Goal: Task Accomplishment & Management: Manage account settings

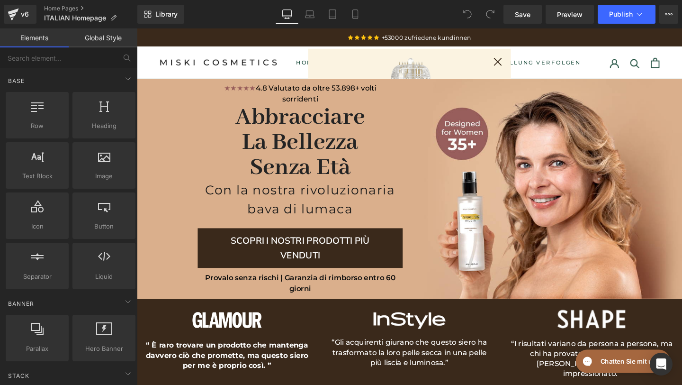
click at [306, 38] on div "Close dialog Herzlichen Glückwunsch! Sie haben einen geheimnisvollen Rabatt fre…" at bounding box center [423, 215] width 573 height 375
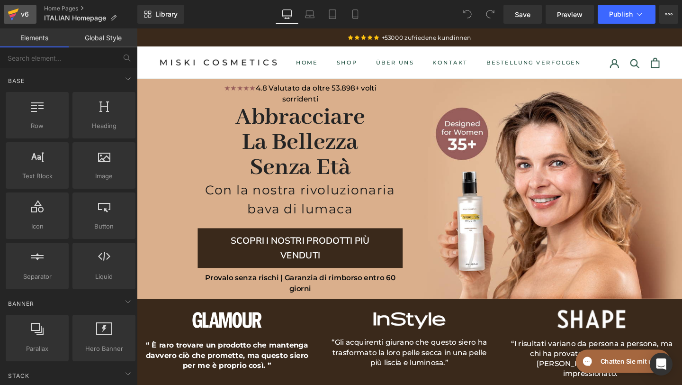
click at [27, 12] on div "v6" at bounding box center [25, 14] width 12 height 12
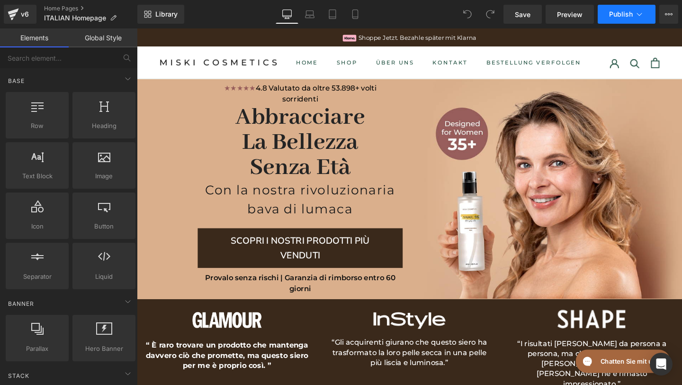
click at [635, 11] on icon at bounding box center [639, 13] width 9 height 9
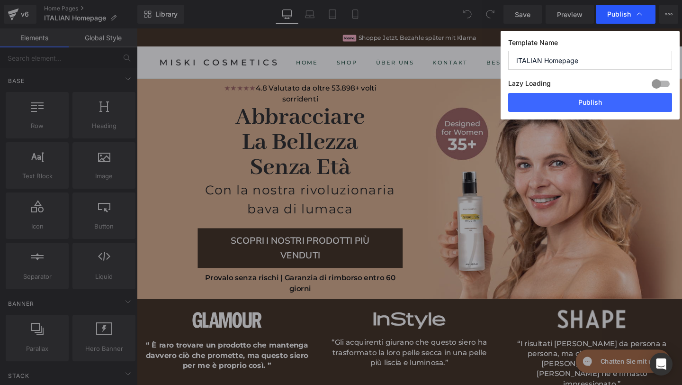
click at [635, 15] on icon at bounding box center [639, 13] width 9 height 9
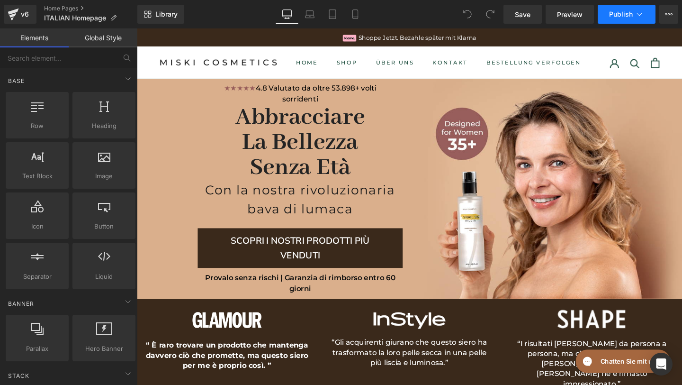
click at [635, 15] on icon at bounding box center [639, 13] width 9 height 9
click at [665, 14] on icon at bounding box center [666, 14] width 2 height 2
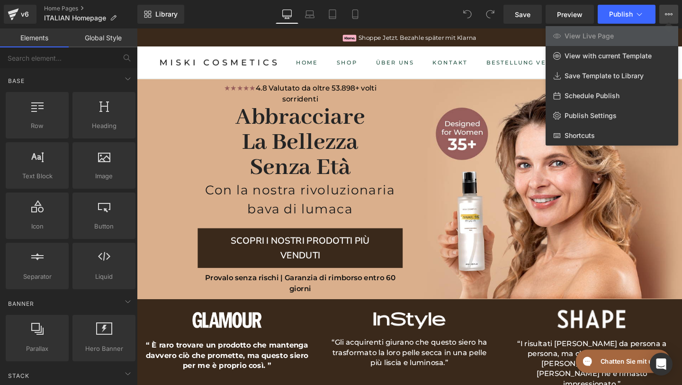
click at [665, 14] on icon at bounding box center [666, 14] width 2 height 2
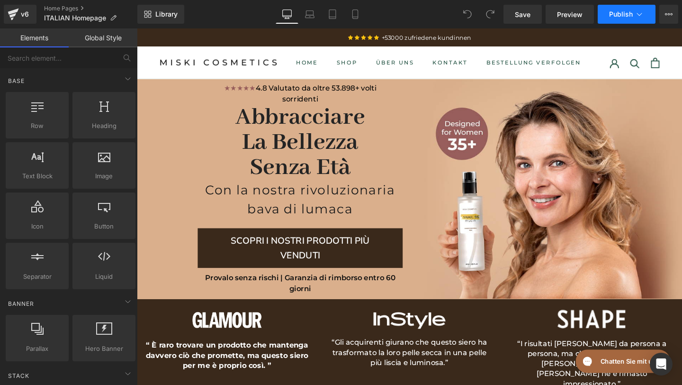
click at [625, 17] on span "Publish" at bounding box center [621, 14] width 24 height 8
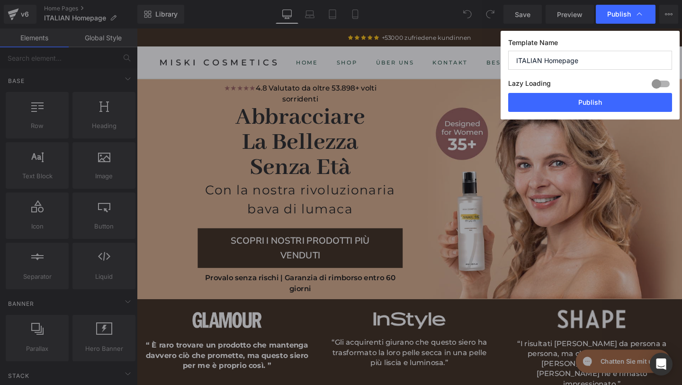
drag, startPoint x: 581, startPoint y: 106, endPoint x: 573, endPoint y: 170, distance: 65.0
click at [573, 170] on div "Publish Template Name ITALIAN Homepage Lazy Loading Build Upgrade plan to unloc…" at bounding box center [341, 192] width 682 height 385
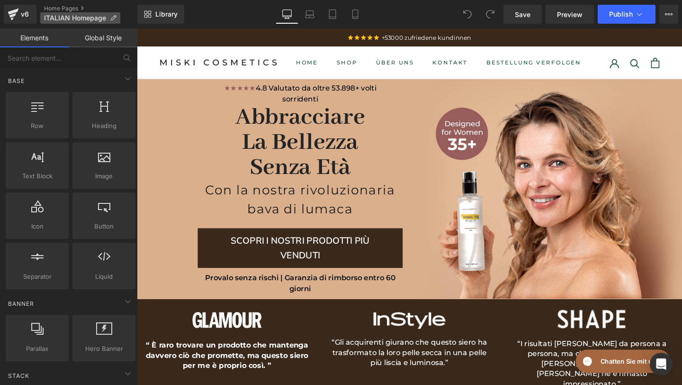
click at [116, 18] on icon at bounding box center [113, 18] width 7 height 7
click at [96, 46] on link "Global Style" at bounding box center [103, 37] width 69 height 19
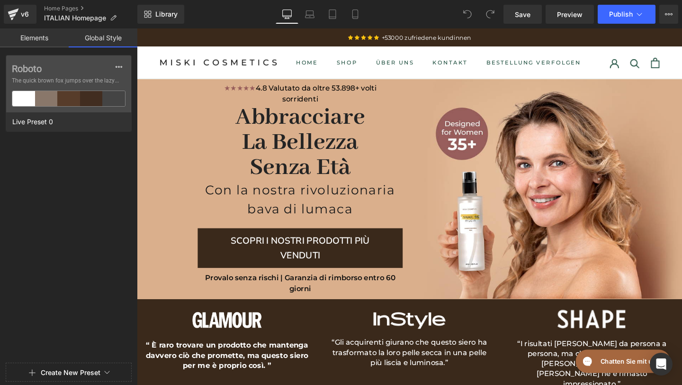
click at [37, 46] on link "Elements" at bounding box center [34, 37] width 69 height 19
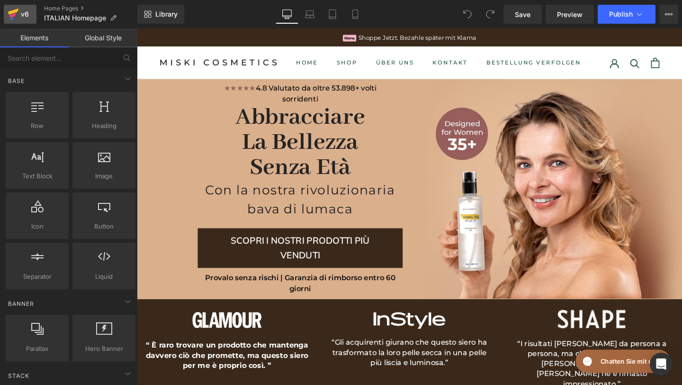
click at [13, 19] on icon at bounding box center [13, 14] width 11 height 24
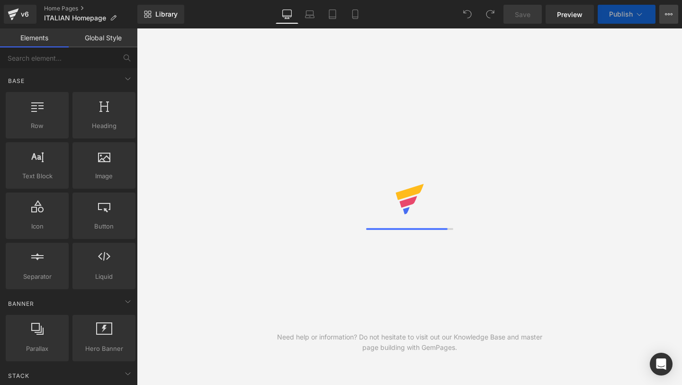
click at [663, 13] on button "View Live Page View with current Template Save Template to Library Schedule Pub…" at bounding box center [668, 14] width 19 height 19
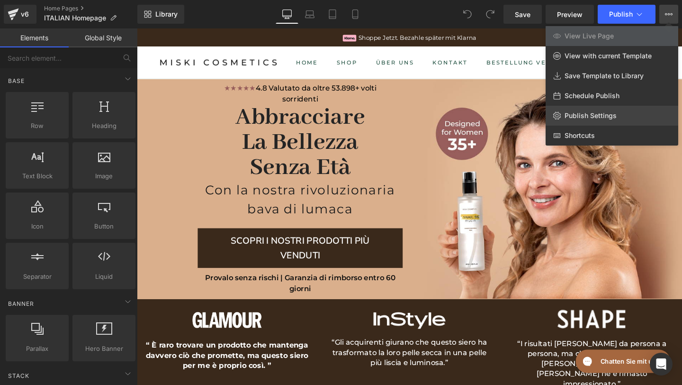
click at [577, 120] on link "Publish Settings" at bounding box center [612, 116] width 133 height 20
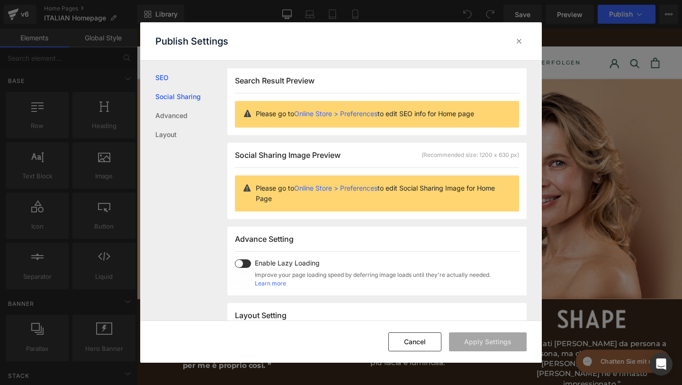
click at [170, 105] on link "Social Sharing" at bounding box center [191, 96] width 72 height 19
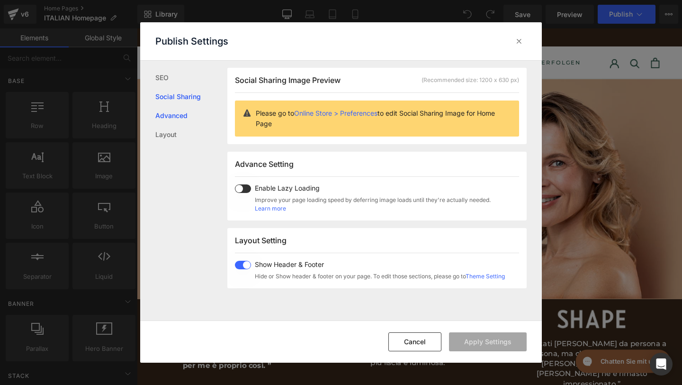
click at [172, 117] on link "Advanced" at bounding box center [191, 115] width 72 height 19
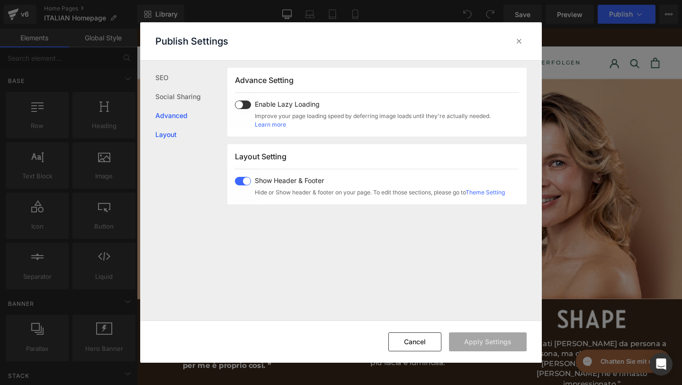
click at [169, 140] on link "Layout" at bounding box center [191, 134] width 72 height 19
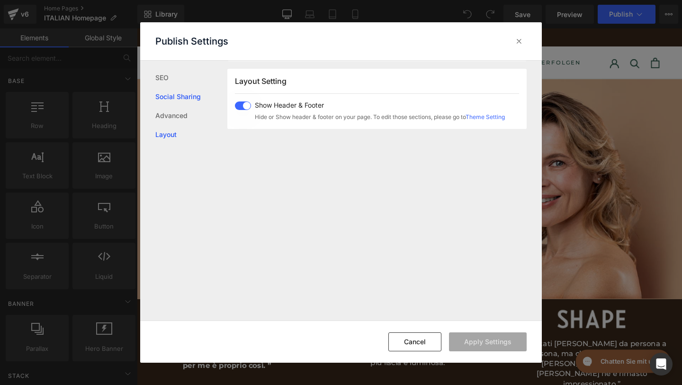
click at [175, 92] on link "Social Sharing" at bounding box center [191, 96] width 72 height 19
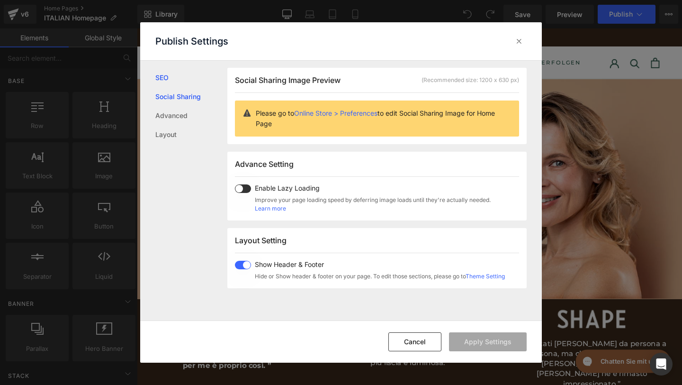
click at [169, 82] on link "SEO" at bounding box center [191, 77] width 72 height 19
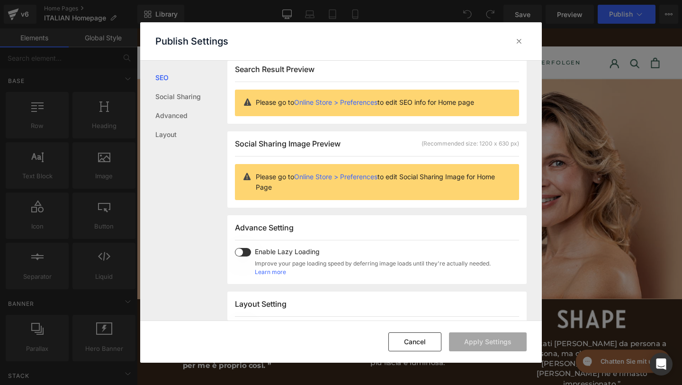
scroll to position [0, 0]
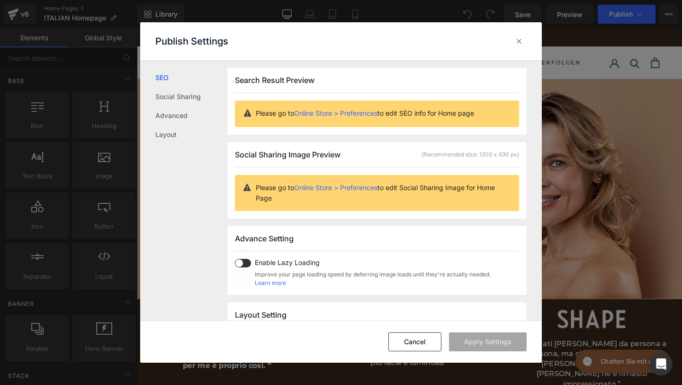
click at [326, 111] on link "Online Store > Preferences" at bounding box center [335, 113] width 83 height 8
click at [168, 82] on link "SEO" at bounding box center [191, 77] width 72 height 19
click at [168, 90] on link "Social Sharing" at bounding box center [191, 96] width 72 height 19
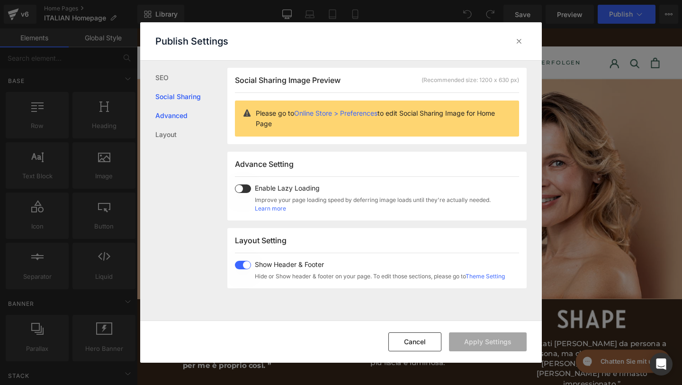
click at [168, 112] on link "Advanced" at bounding box center [191, 115] width 72 height 19
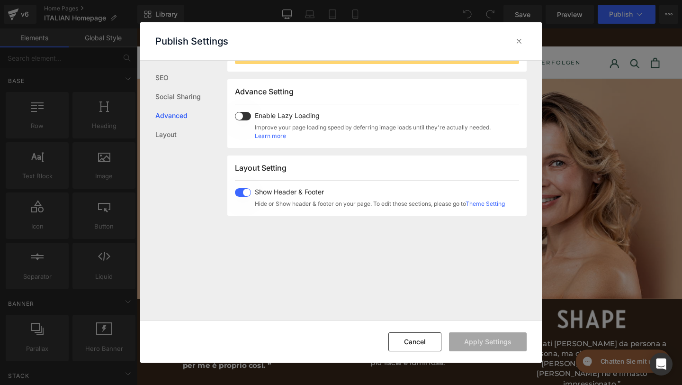
scroll to position [159, 0]
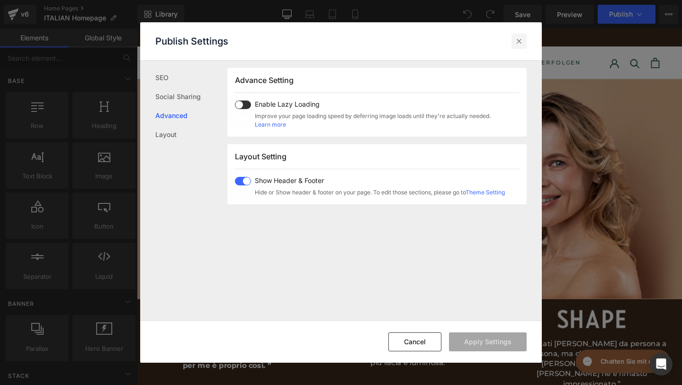
click at [522, 41] on icon at bounding box center [518, 40] width 9 height 9
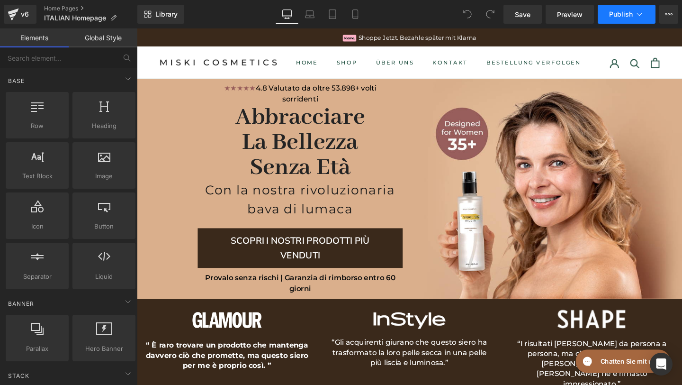
click at [608, 14] on button "Publish" at bounding box center [627, 14] width 58 height 19
click at [613, 15] on span "Publish" at bounding box center [621, 14] width 24 height 8
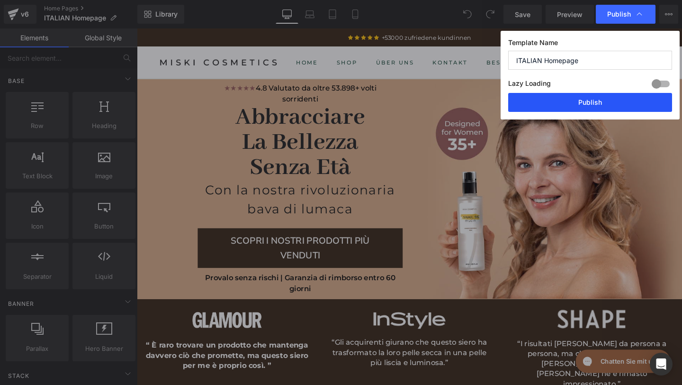
click at [576, 96] on button "Publish" at bounding box center [590, 102] width 164 height 19
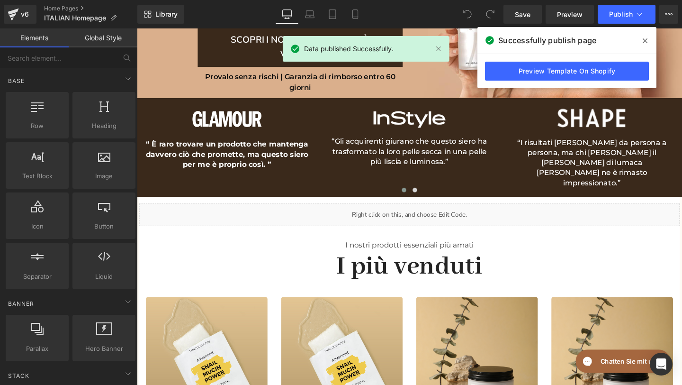
scroll to position [0, 0]
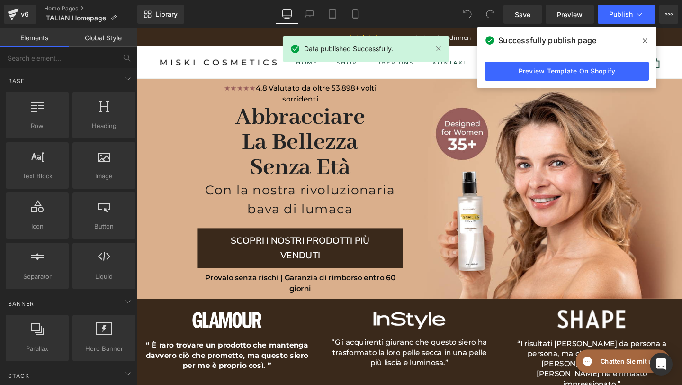
click at [27, 2] on div "v6 Home Pages ITALIAN Homepage" at bounding box center [68, 14] width 137 height 28
click at [27, 13] on div "v6" at bounding box center [25, 14] width 12 height 12
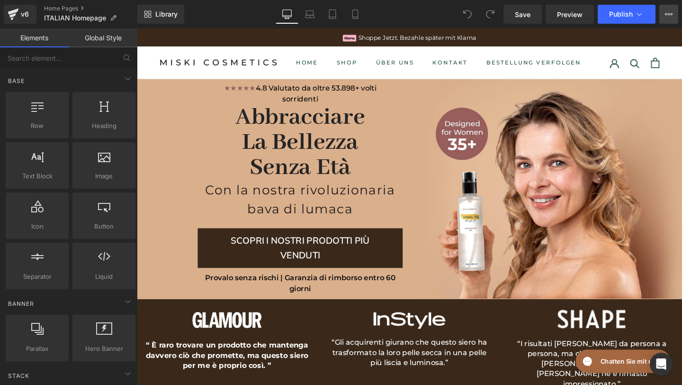
click at [664, 12] on button "View Live Page View with current Template Save Template to Library Schedule Pub…" at bounding box center [668, 14] width 19 height 19
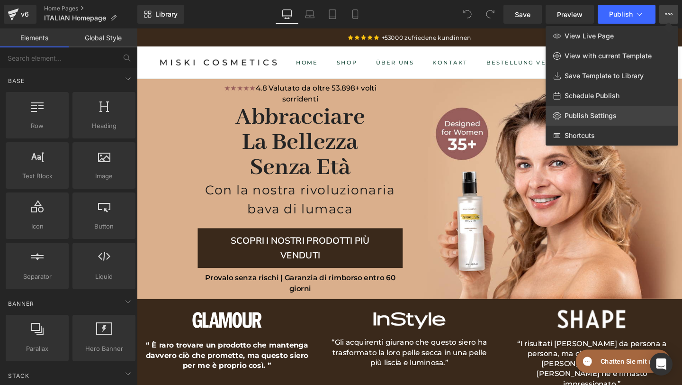
click at [610, 110] on link "Publish Settings" at bounding box center [612, 116] width 133 height 20
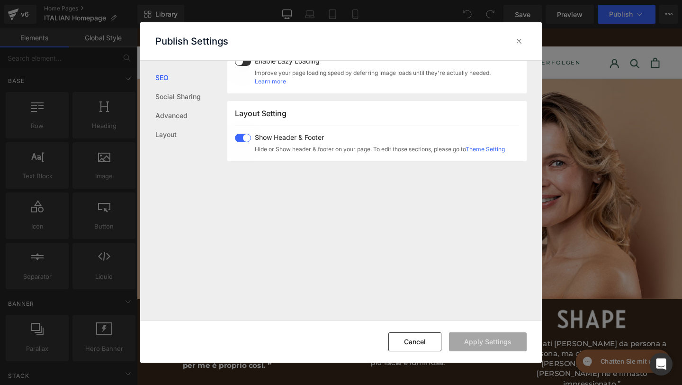
scroll to position [234, 0]
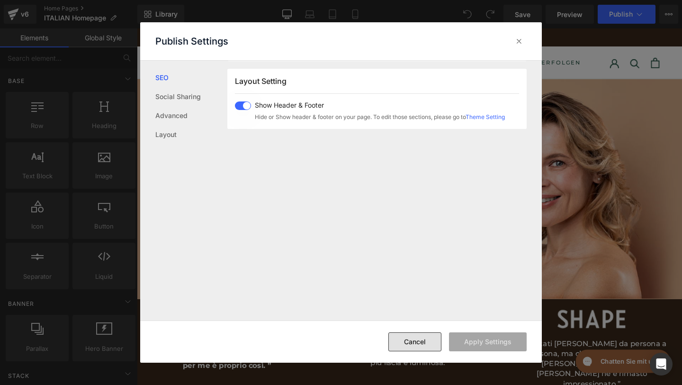
click at [410, 340] on button "Cancel" at bounding box center [414, 341] width 53 height 19
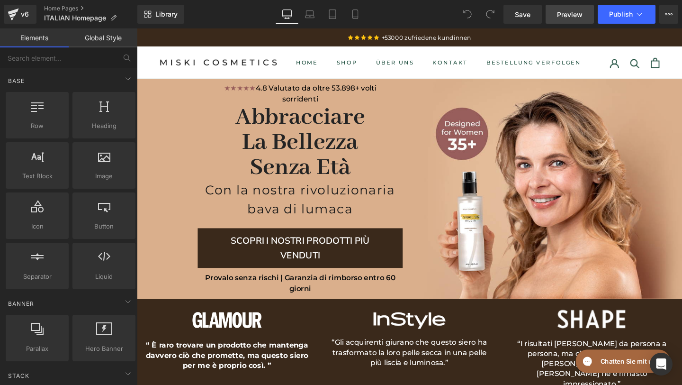
click at [575, 10] on span "Preview" at bounding box center [570, 14] width 26 height 10
click at [636, 374] on div "Chatten Sie mit uns" at bounding box center [625, 361] width 109 height 31
click at [657, 358] on div "Open Intercom Messenger" at bounding box center [661, 363] width 25 height 25
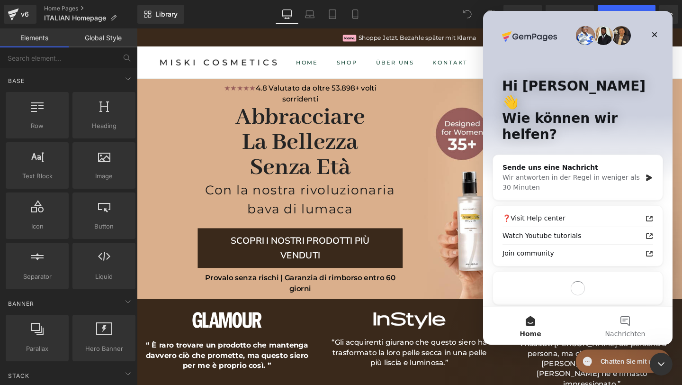
scroll to position [0, 0]
click at [652, 358] on div "Intercom-Nachrichtendienst schließen" at bounding box center [659, 362] width 23 height 23
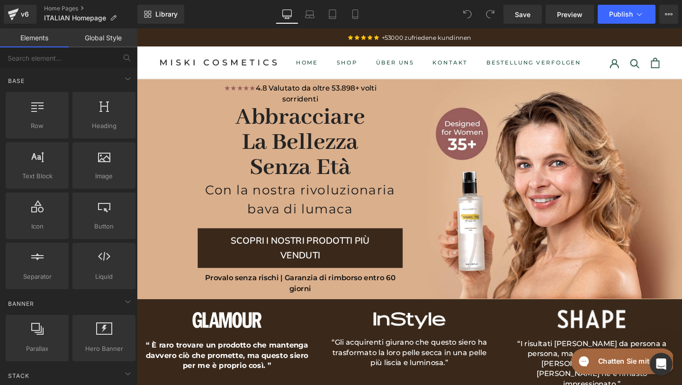
click at [634, 365] on h2 "Chatten Sie mit uns" at bounding box center [633, 361] width 69 height 10
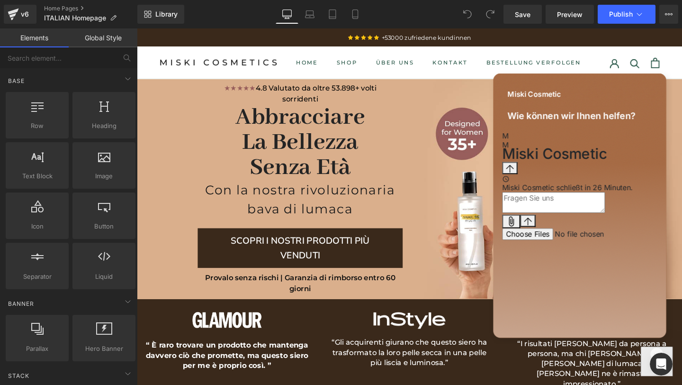
click at [600, 166] on div "Conversation messages" at bounding box center [584, 166] width 163 height 0
click at [518, 234] on icon "Add attachment" at bounding box center [512, 228] width 11 height 11
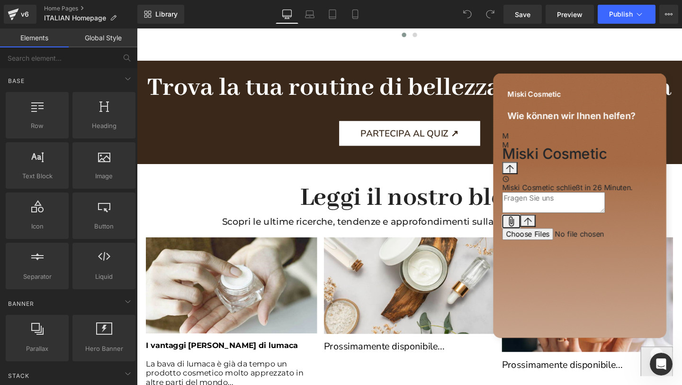
scroll to position [1798, 0]
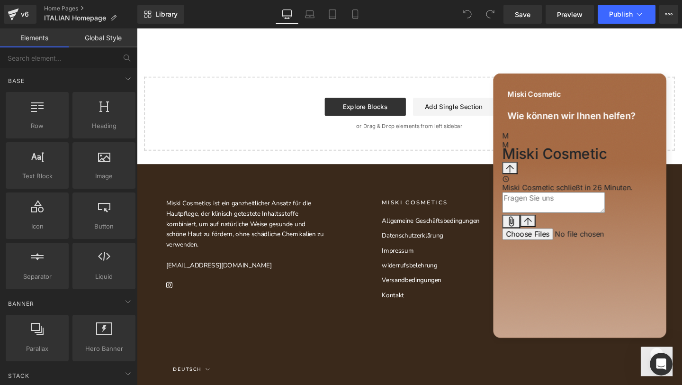
click at [193, 382] on button "Deutsch" at bounding box center [194, 387] width 39 height 10
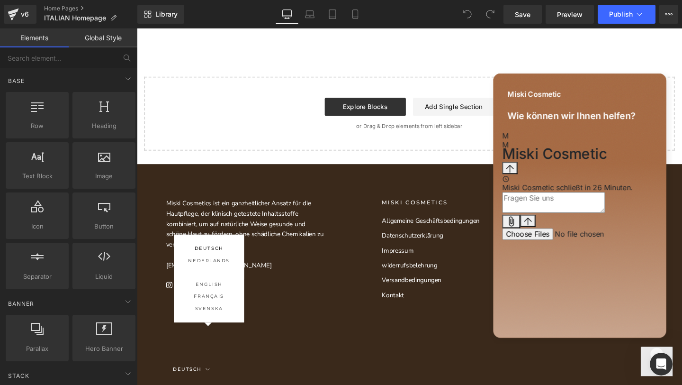
click at [215, 286] on button "Italiano" at bounding box center [213, 284] width 74 height 13
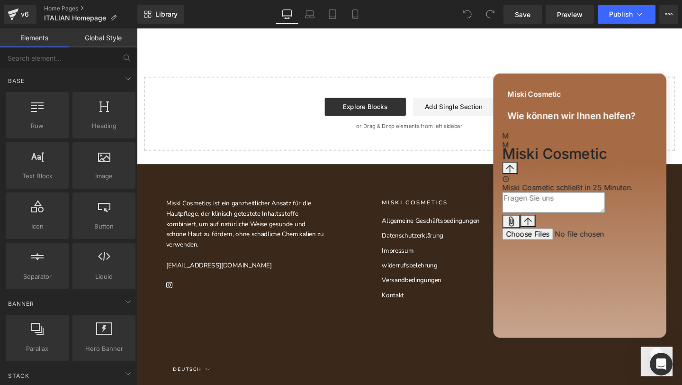
click at [206, 382] on button "Deutsch" at bounding box center [194, 387] width 39 height 10
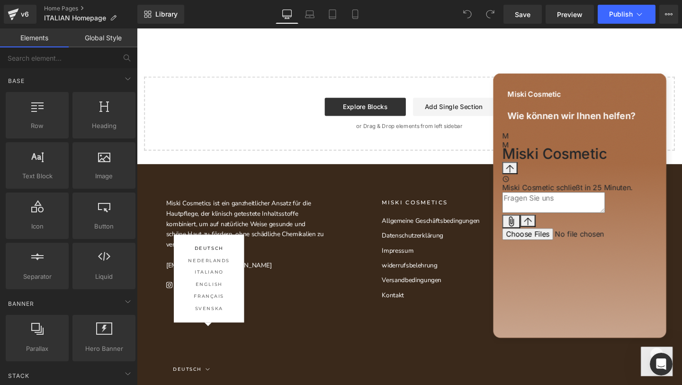
click at [295, 276] on div "Miski Cosmetics ist ein ganzheitlicher Ansatz für die Hautpflege, der klinisch …" at bounding box center [250, 262] width 189 height 112
